Goal: Information Seeking & Learning: Find specific fact

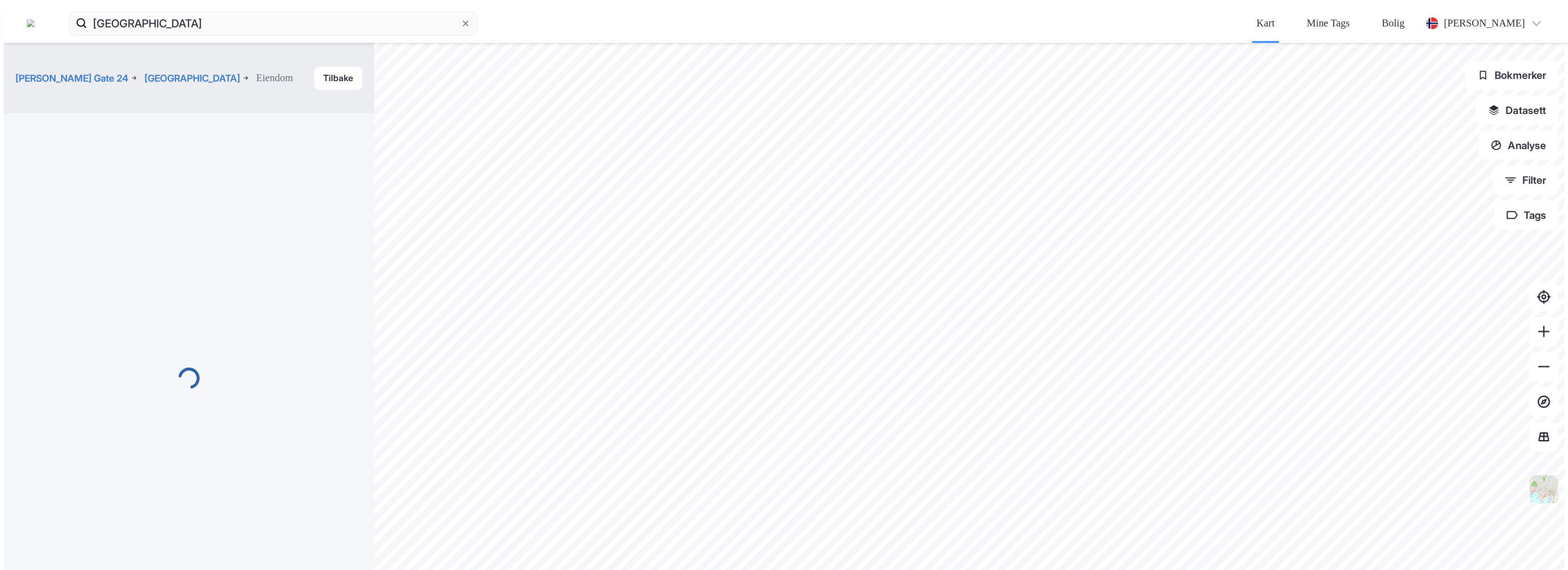
scroll to position [48, 0]
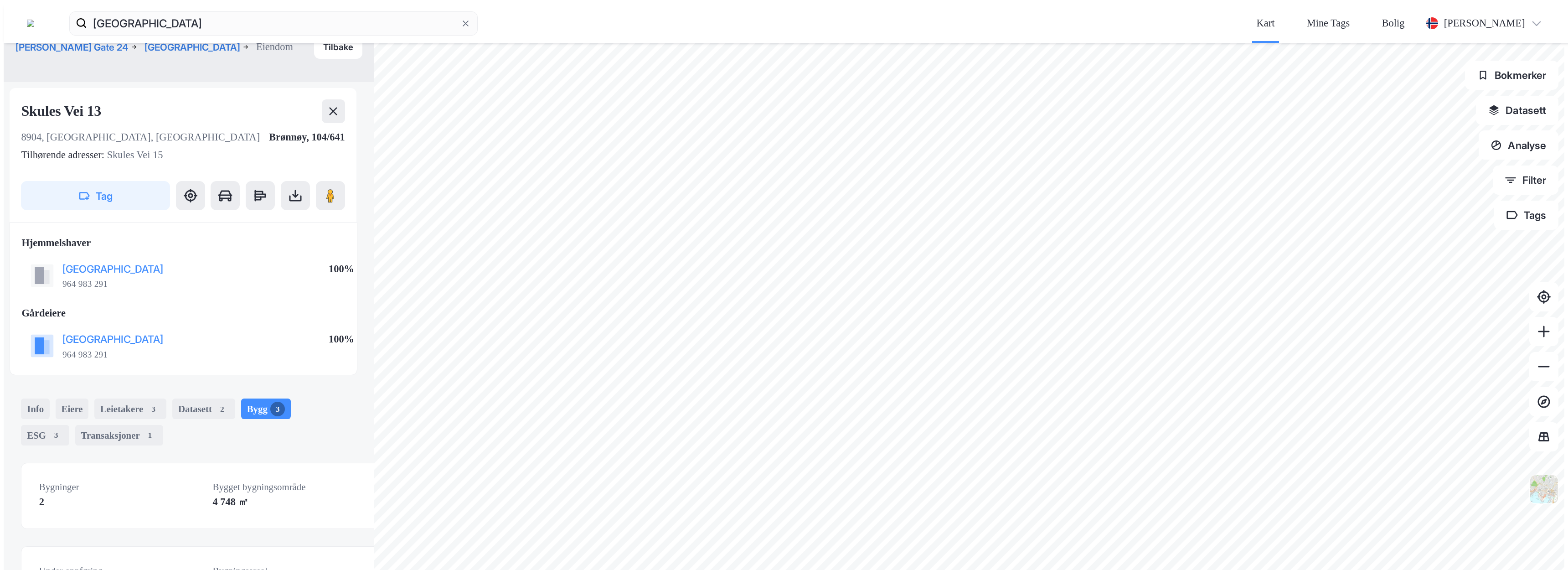
scroll to position [129, 0]
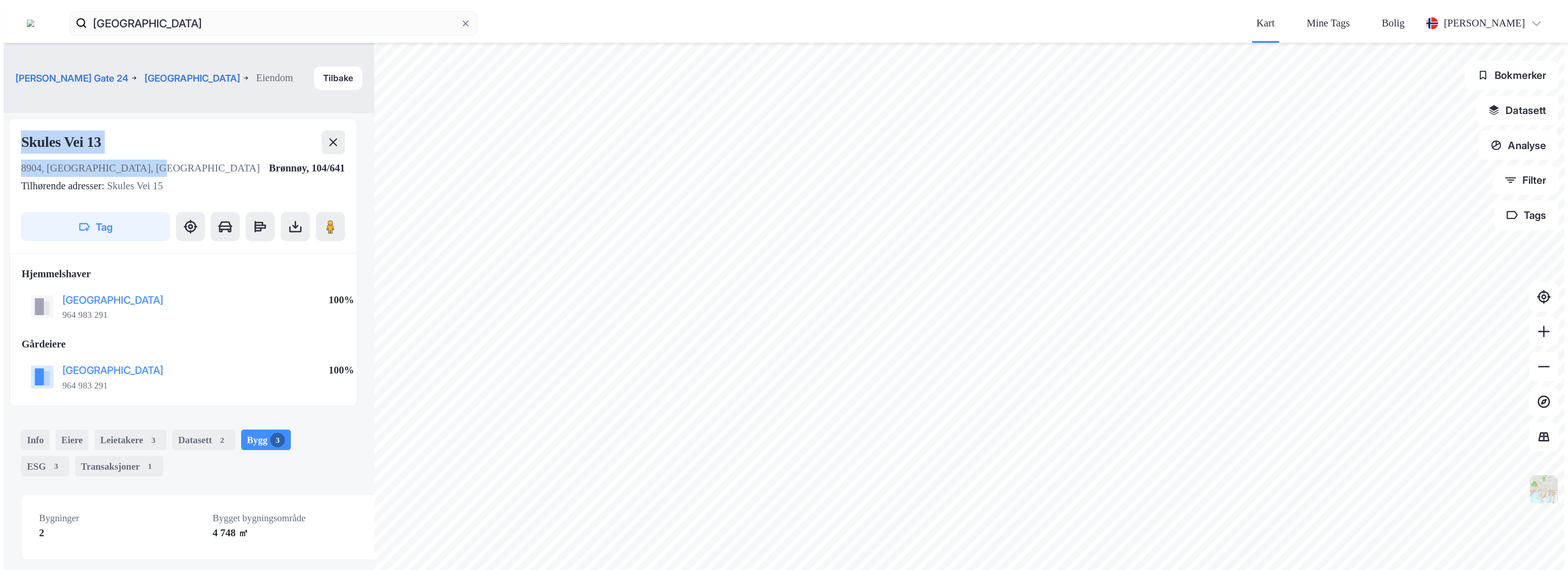
drag, startPoint x: 107, startPoint y: 88, endPoint x: 9, endPoint y: 72, distance: 99.3
click at [9, 119] on div "[STREET_ADDRESS] Tilhørende adresser: [STREET_ADDRESS] Tag" at bounding box center [183, 186] width 348 height 134
copy div "[STREET_ADDRESS]"
